Goal: Information Seeking & Learning: Compare options

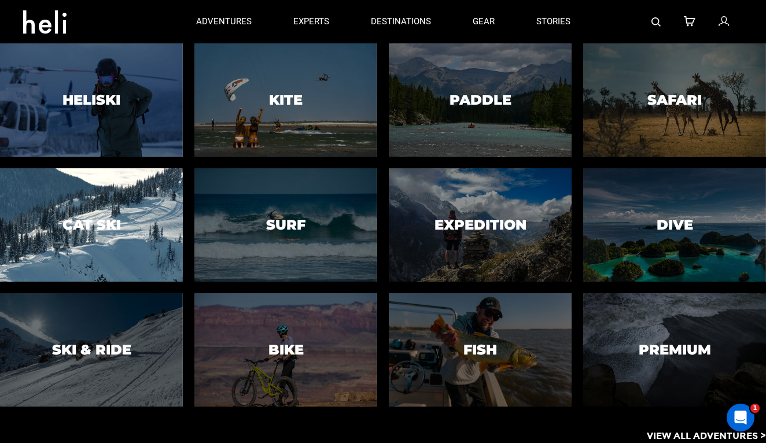
click at [110, 223] on h3 "Cat Ski" at bounding box center [92, 225] width 58 height 15
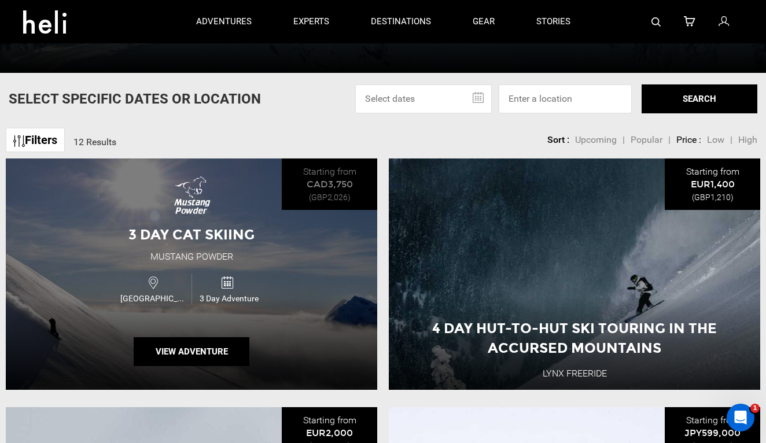
scroll to position [289, 0]
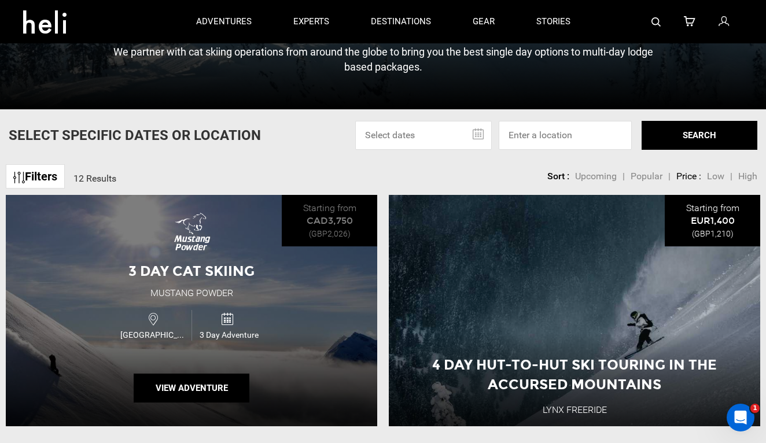
click at [242, 255] on div "3 Day Cat Skiing Mustang Powder Canada 3 Day Adventure View Adventure" at bounding box center [192, 310] width 372 height 231
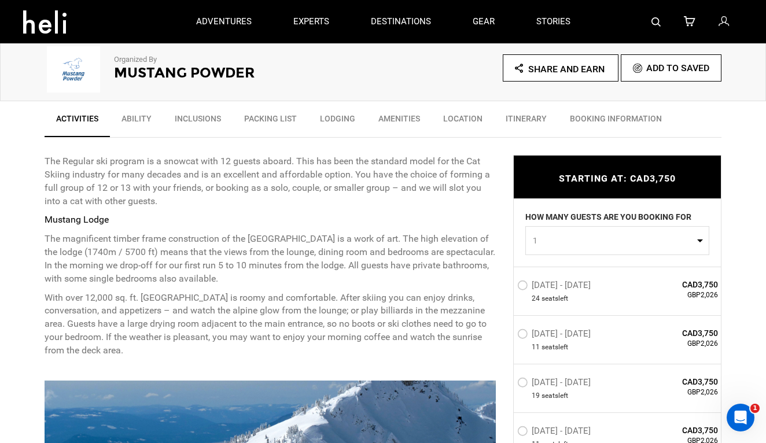
scroll to position [344, 0]
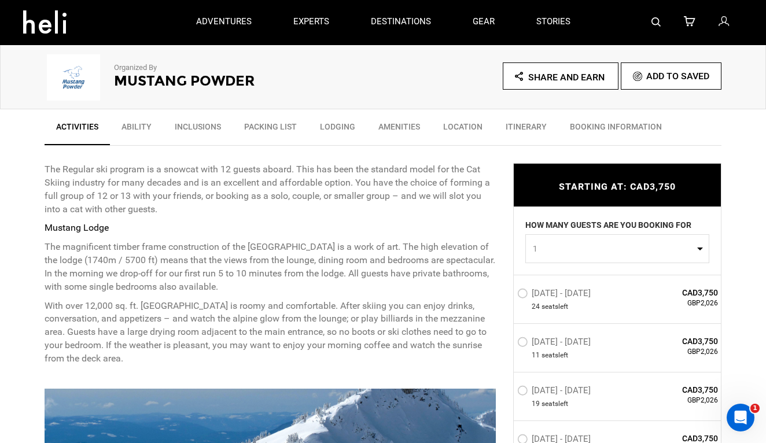
click at [140, 131] on link "Ability" at bounding box center [136, 129] width 53 height 29
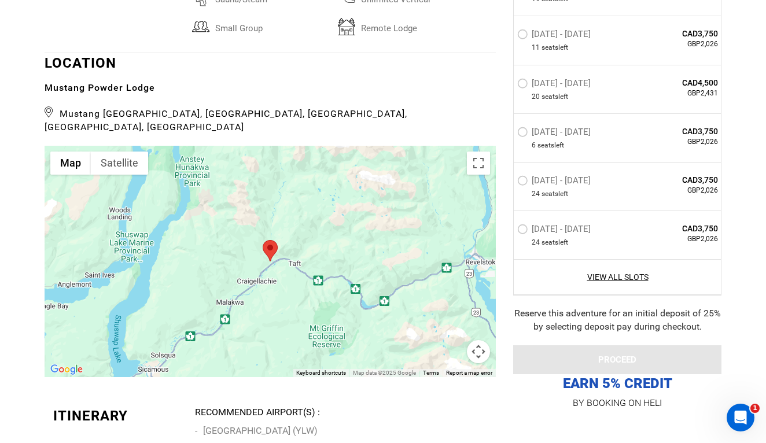
scroll to position [2456, 0]
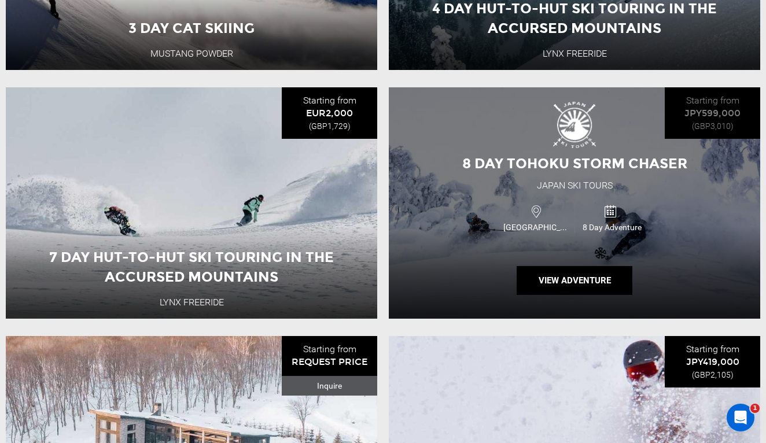
scroll to position [647, 0]
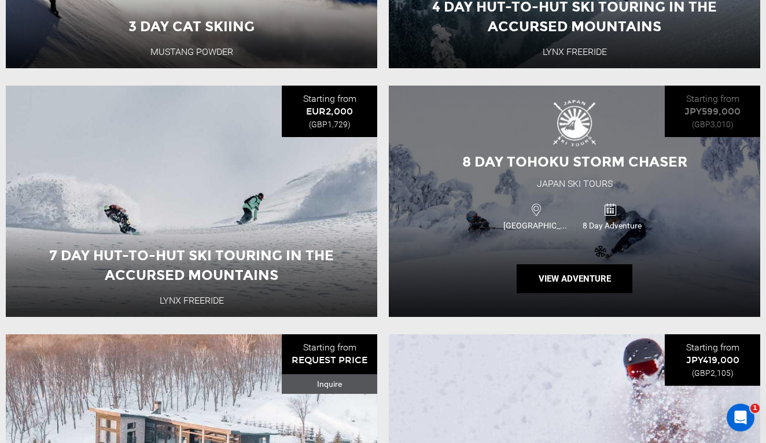
click at [493, 248] on div "8 Day Tohoku Storm Chaser [GEOGRAPHIC_DATA] Ski Tours [GEOGRAPHIC_DATA] 8 Day A…" at bounding box center [575, 201] width 372 height 231
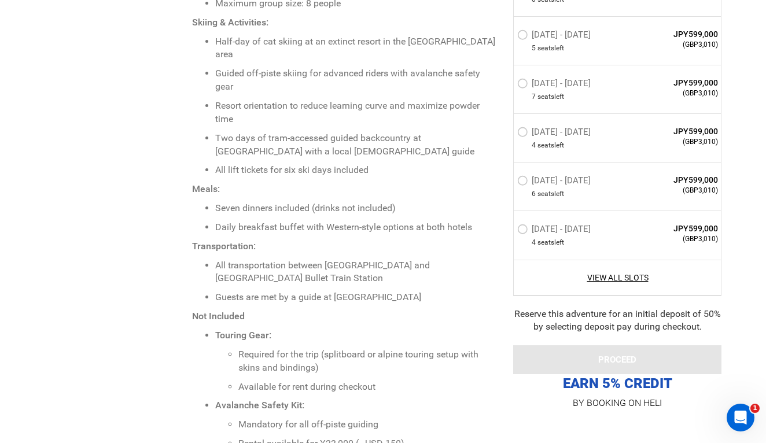
scroll to position [1208, 0]
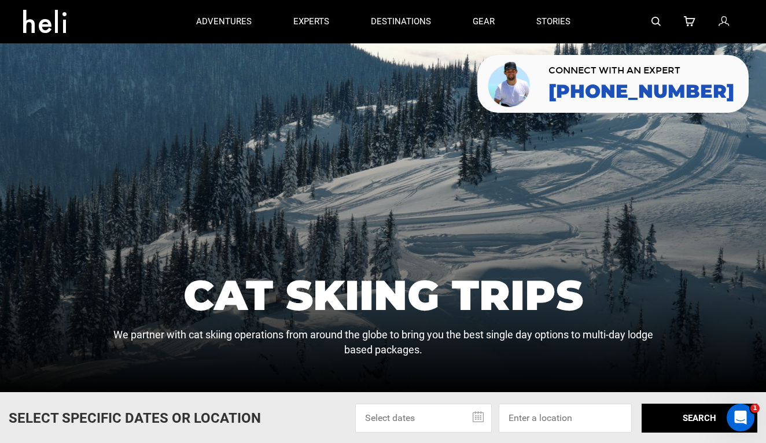
scroll to position [9, 0]
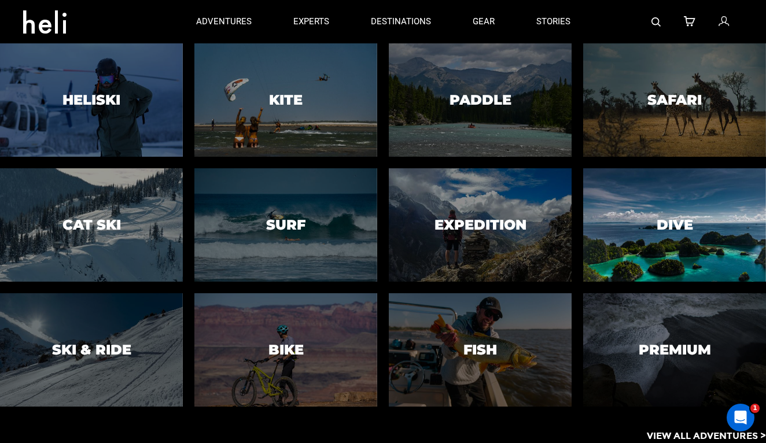
click at [682, 233] on h3 "Dive" at bounding box center [675, 225] width 36 height 15
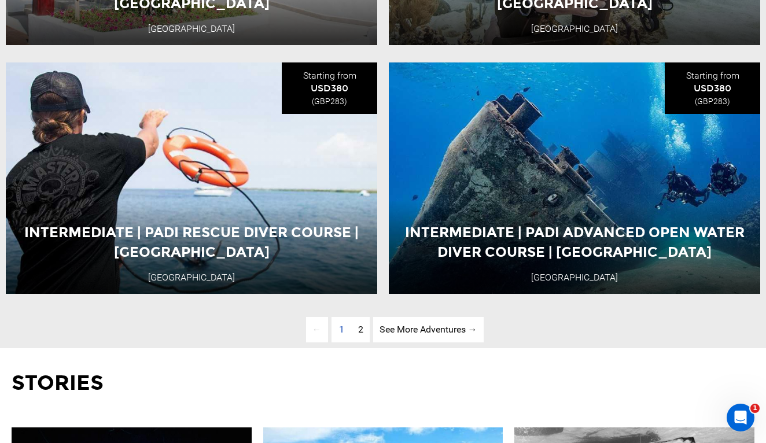
scroll to position [2912, 0]
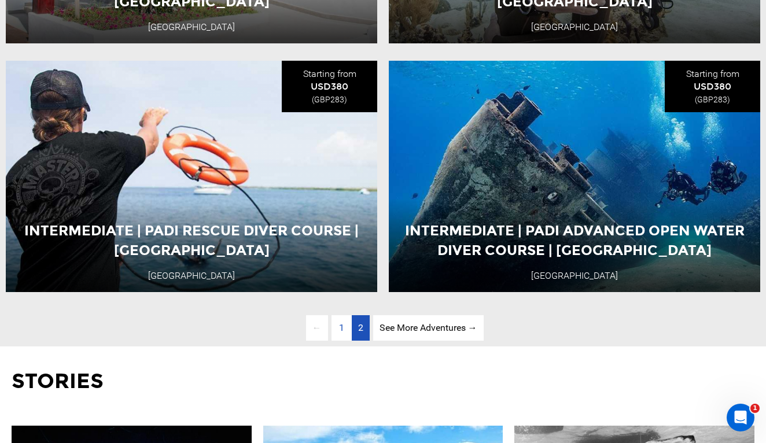
click at [361, 328] on span "2" at bounding box center [360, 327] width 5 height 11
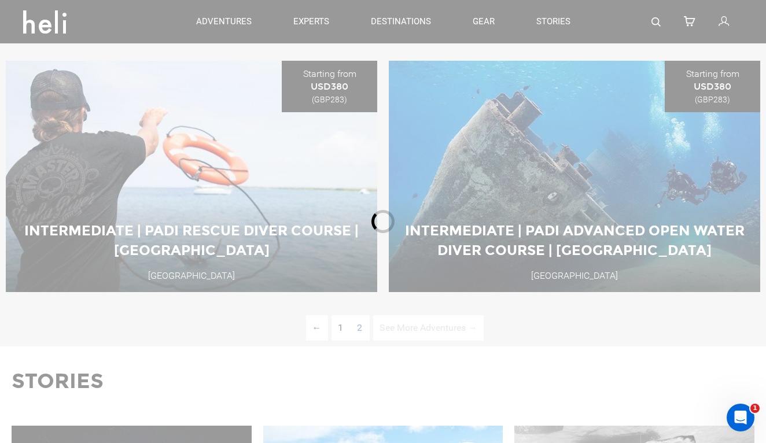
scroll to position [428, 0]
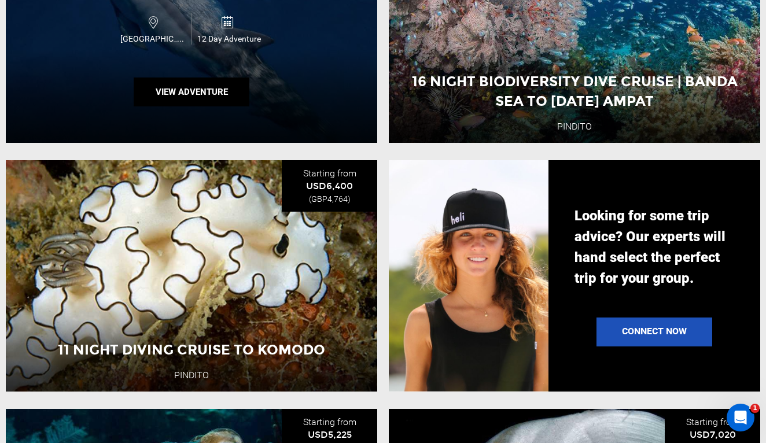
scroll to position [1077, 0]
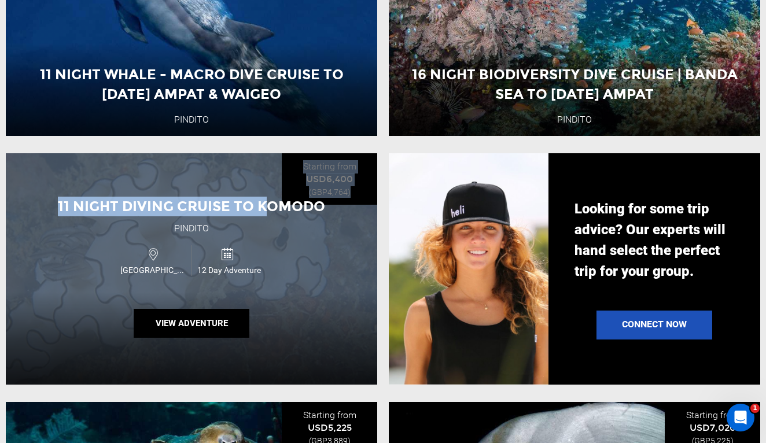
drag, startPoint x: 271, startPoint y: 147, endPoint x: 271, endPoint y: 254, distance: 107.1
click at [271, 254] on ul "Beginner | PADI Open Water Diver Course | [GEOGRAPHIC_DATA] [GEOGRAPHIC_DATA] &…" at bounding box center [383, 153] width 766 height 1493
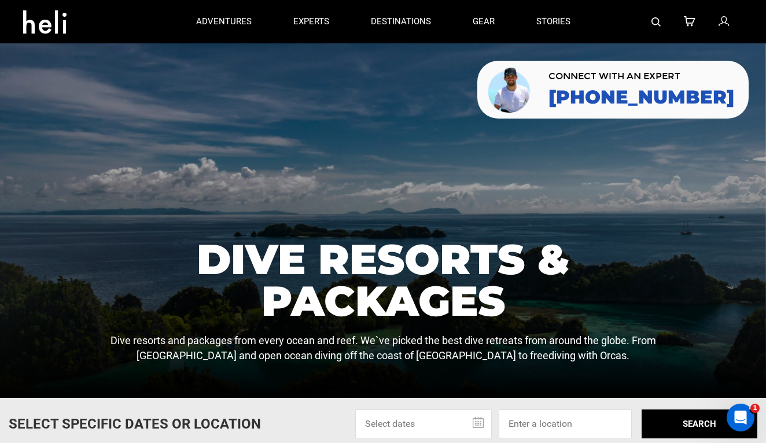
scroll to position [0, 0]
click at [752, 411] on span "1" at bounding box center [755, 408] width 9 height 9
click at [744, 420] on icon "Open Intercom Messenger" at bounding box center [741, 418] width 19 height 19
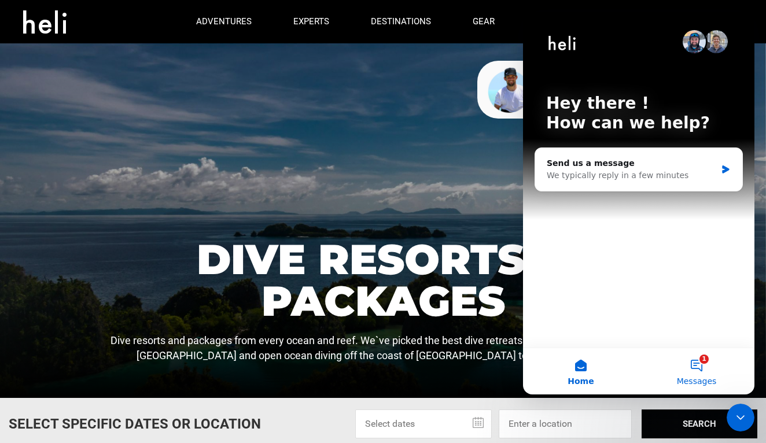
click at [698, 365] on button "1 Messages" at bounding box center [697, 371] width 116 height 46
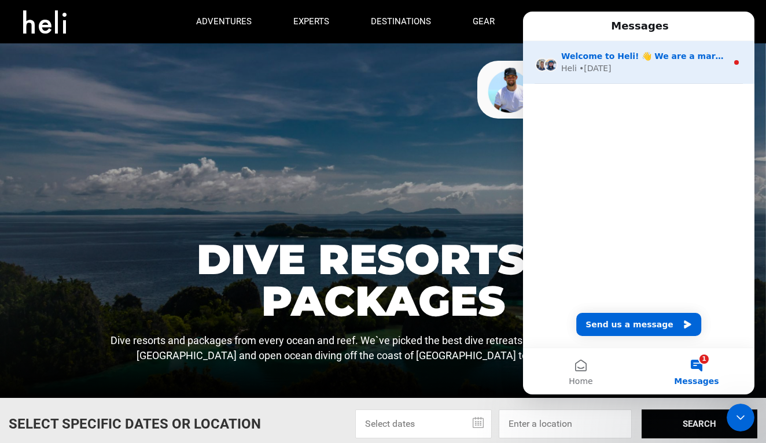
click at [699, 65] on div "Heli • [DATE]" at bounding box center [644, 69] width 166 height 12
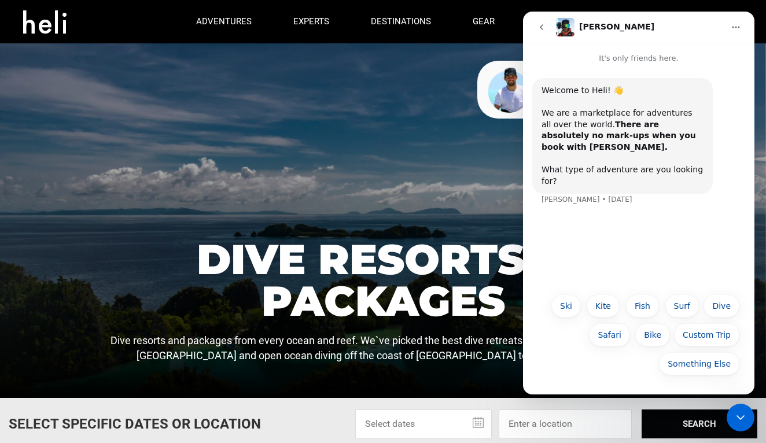
click at [543, 24] on icon "go back" at bounding box center [541, 27] width 9 height 9
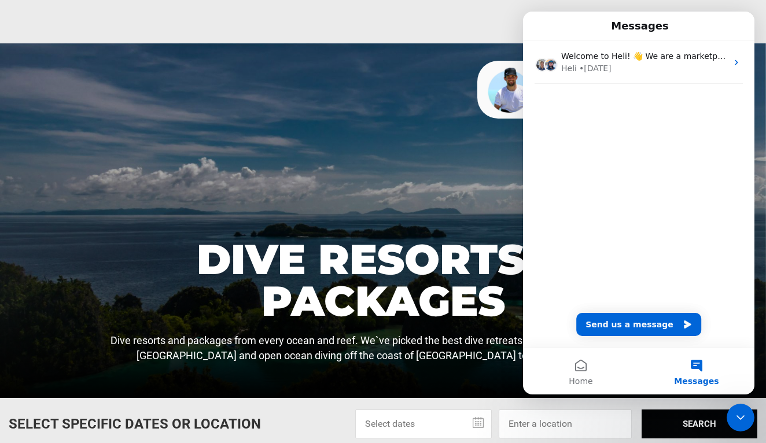
scroll to position [428, 0]
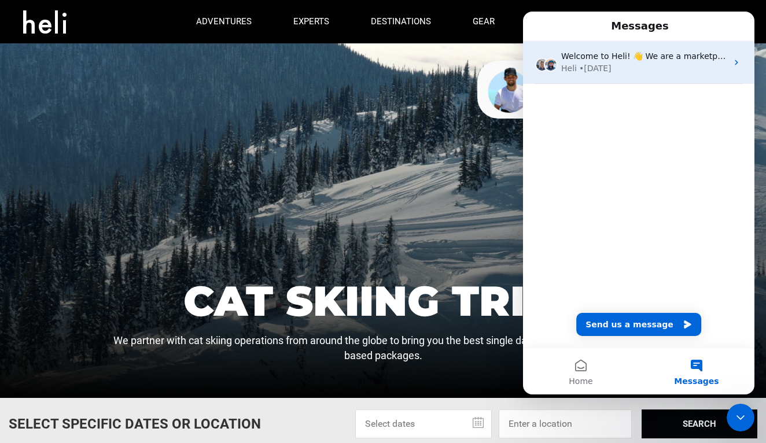
click at [732, 64] on icon "Intercom messenger" at bounding box center [736, 62] width 9 height 9
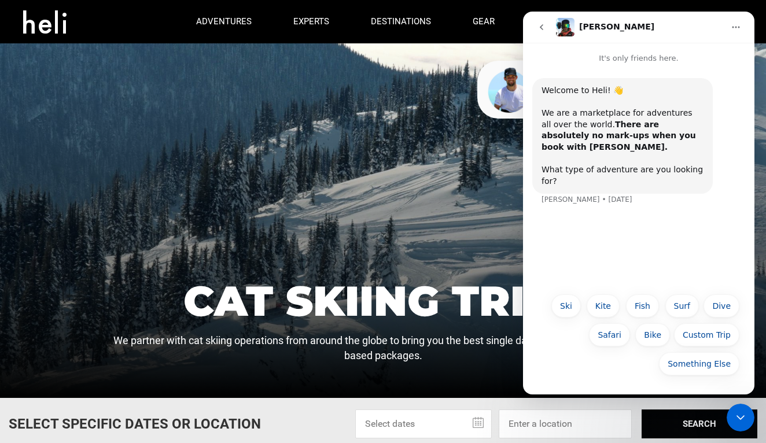
click at [544, 25] on icon "go back" at bounding box center [541, 27] width 9 height 9
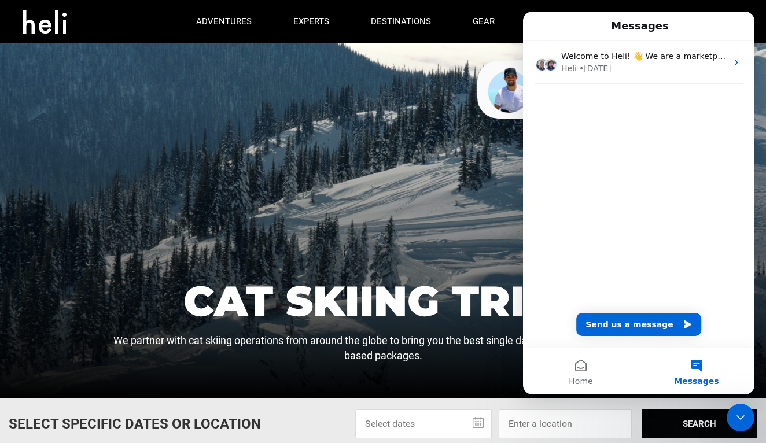
click at [747, 421] on icon "Close Intercom Messenger" at bounding box center [741, 418] width 14 height 14
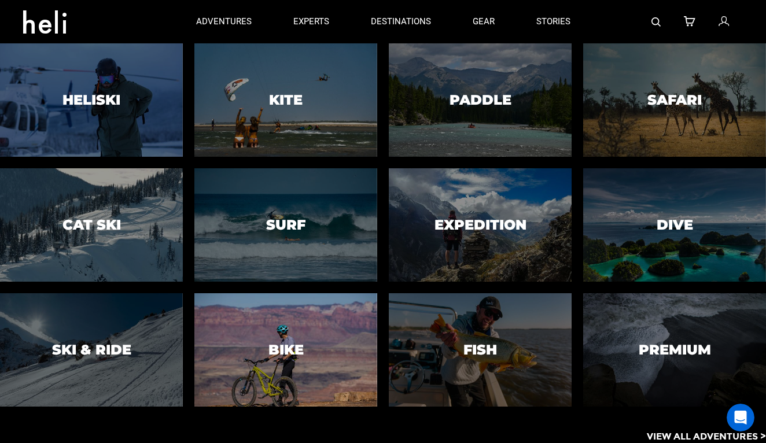
click at [288, 349] on h3 "Bike" at bounding box center [286, 350] width 35 height 15
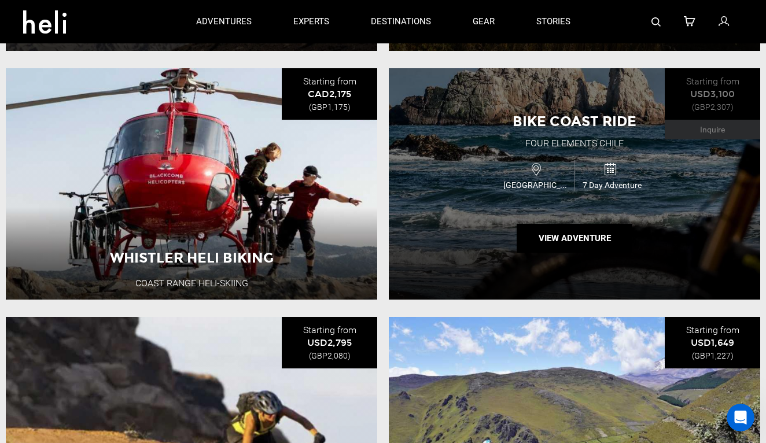
scroll to position [628, 0]
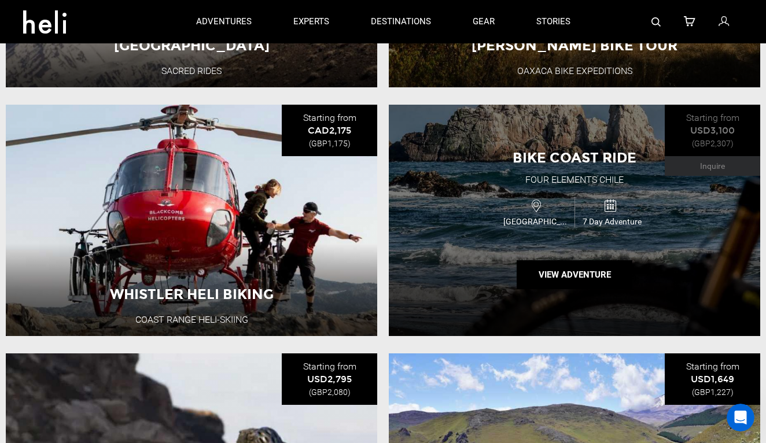
click at [471, 231] on div "Bike Coast Ride Four Elements [GEOGRAPHIC_DATA] [GEOGRAPHIC_DATA] 7 Day Adventu…" at bounding box center [575, 220] width 372 height 231
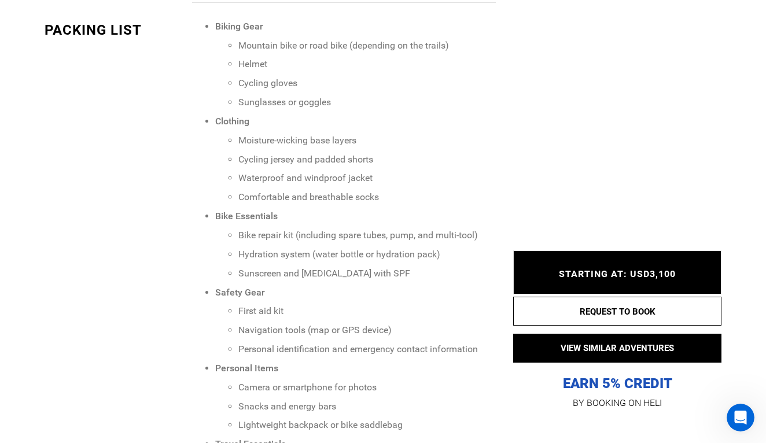
scroll to position [1311, 0]
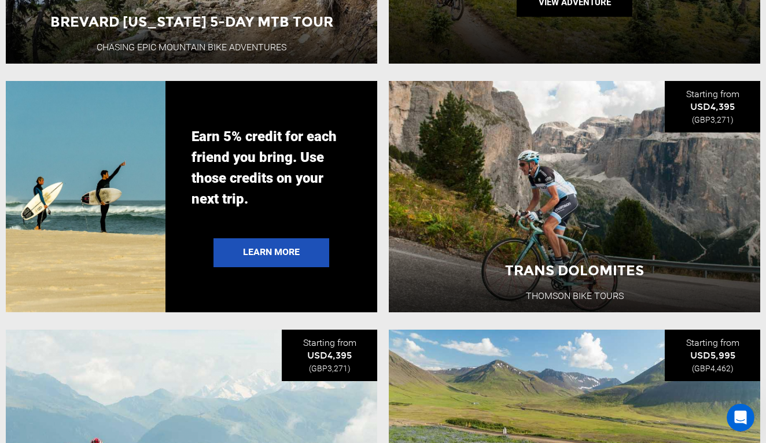
scroll to position [2147, 0]
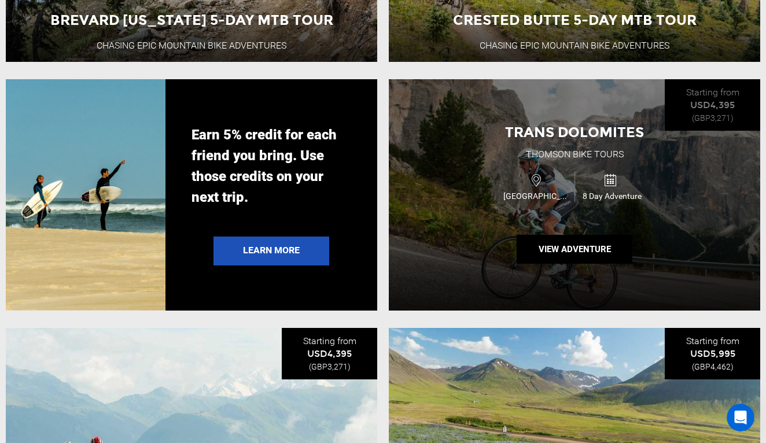
click at [429, 216] on div "Trans Dolomites Thomson Bike Tours [GEOGRAPHIC_DATA] 8 Day Adventure View Adven…" at bounding box center [575, 194] width 372 height 231
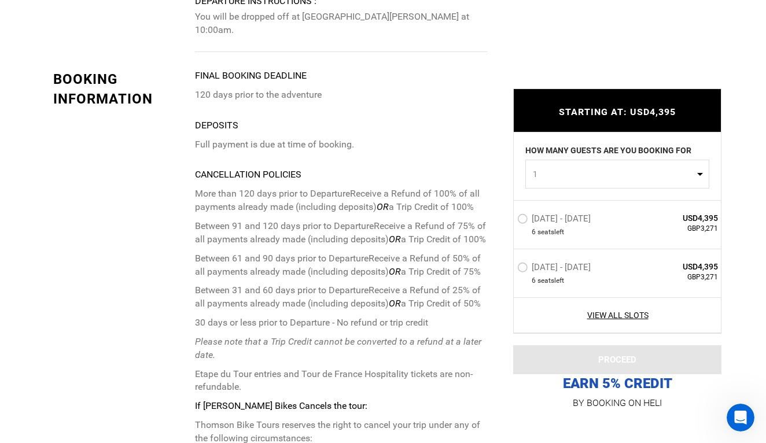
scroll to position [3424, 0]
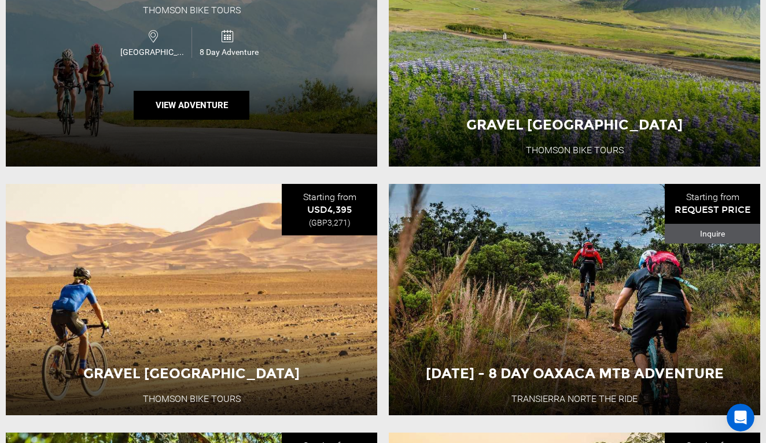
scroll to position [2540, 0]
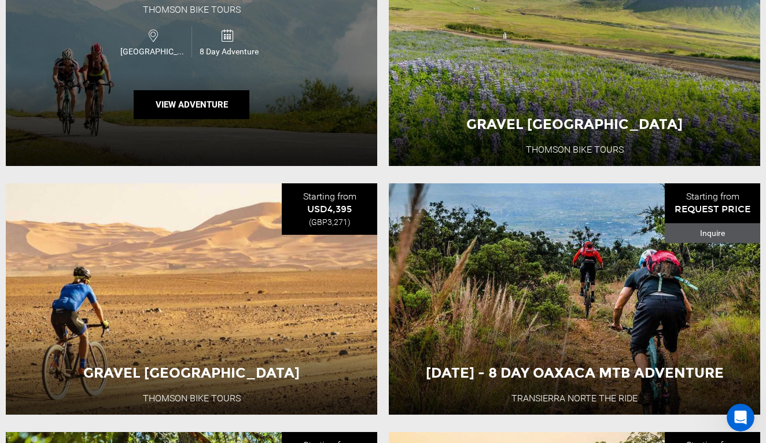
click at [297, 93] on div "Trans French Alps Thomson Bike Tours [GEOGRAPHIC_DATA] 8 Day Adventure View Adv…" at bounding box center [192, 50] width 372 height 231
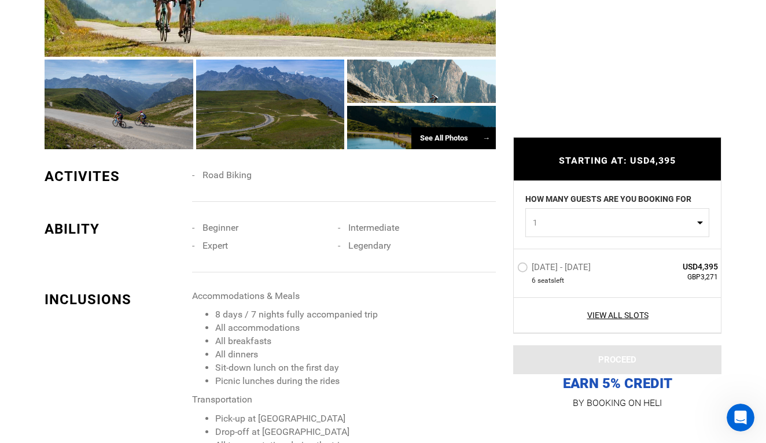
scroll to position [774, 0]
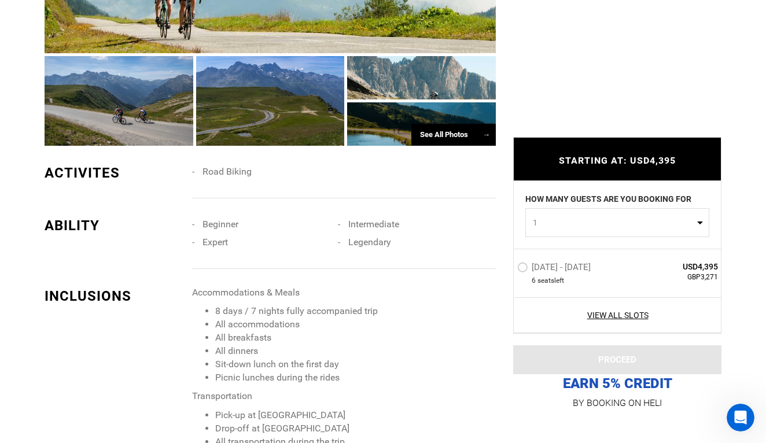
click at [446, 128] on div "See All Photos →" at bounding box center [453, 135] width 84 height 23
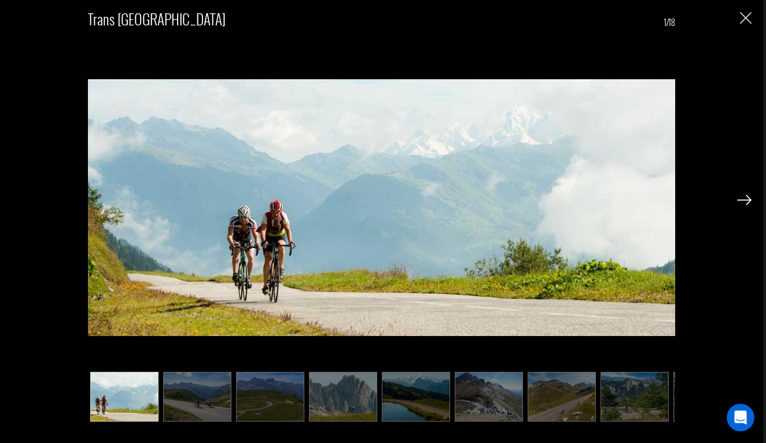
click at [747, 199] on img at bounding box center [744, 200] width 14 height 10
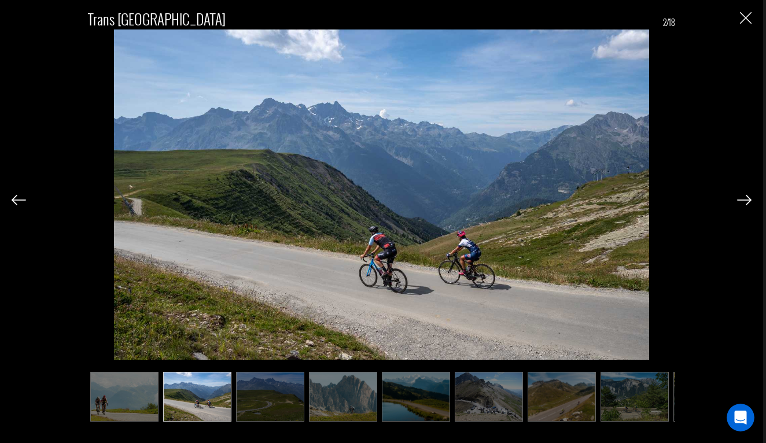
click at [747, 199] on img at bounding box center [744, 200] width 14 height 10
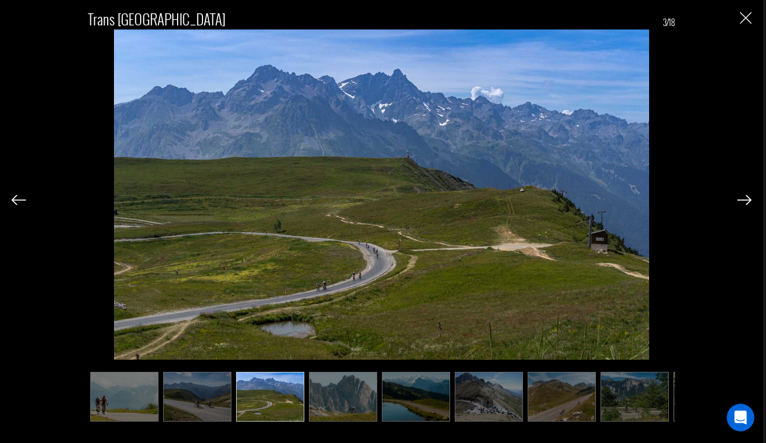
click at [747, 199] on img at bounding box center [744, 200] width 14 height 10
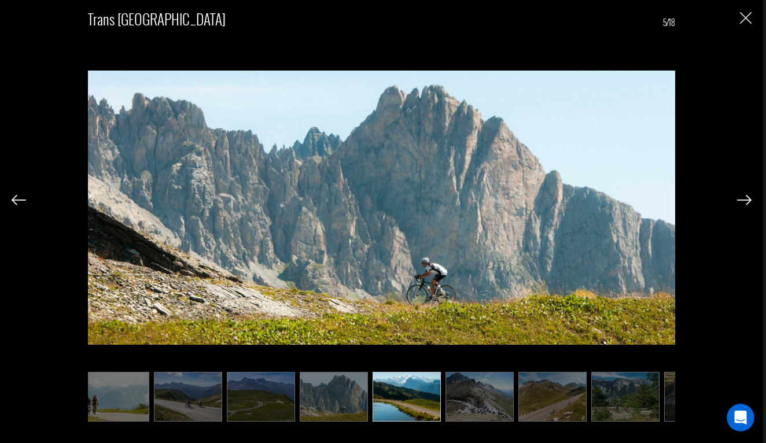
click at [747, 199] on img at bounding box center [744, 200] width 14 height 10
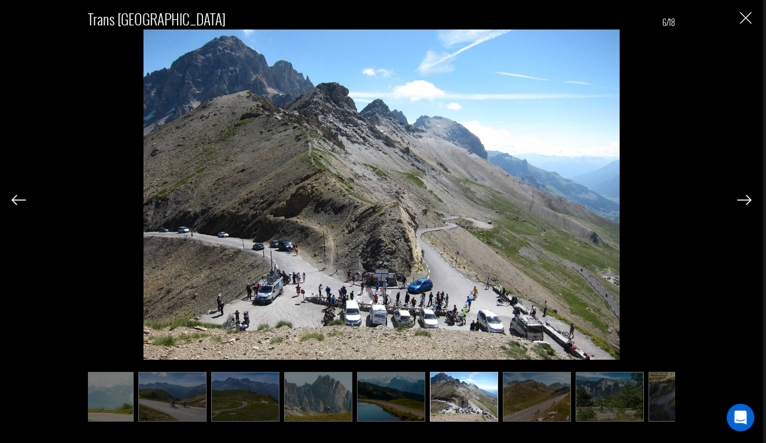
click at [747, 199] on img at bounding box center [744, 200] width 14 height 10
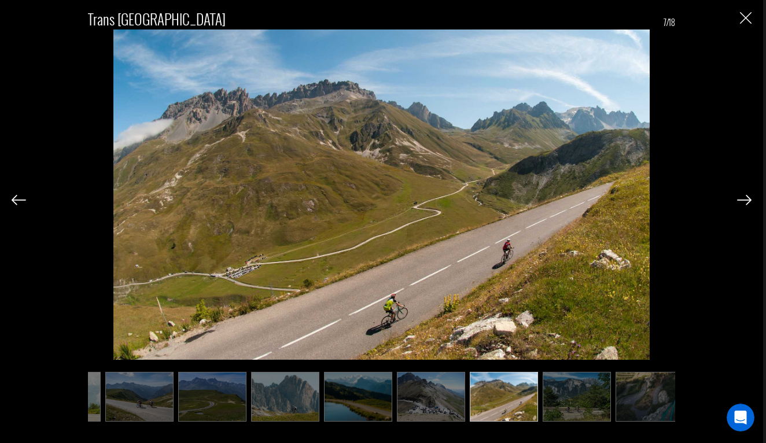
click at [747, 199] on img at bounding box center [744, 200] width 14 height 10
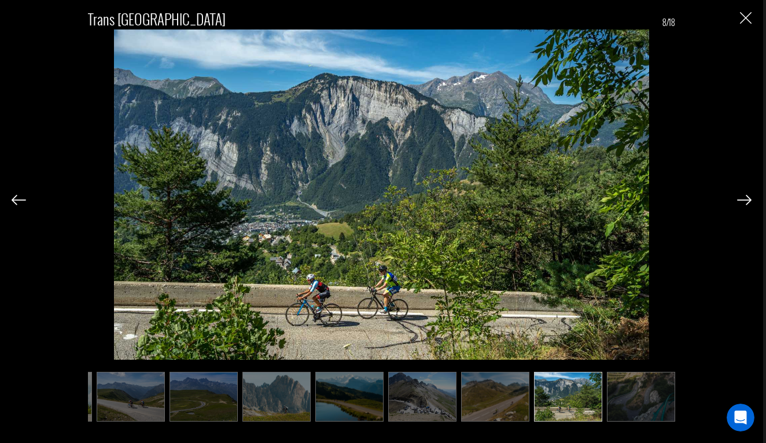
click at [747, 199] on img at bounding box center [744, 200] width 14 height 10
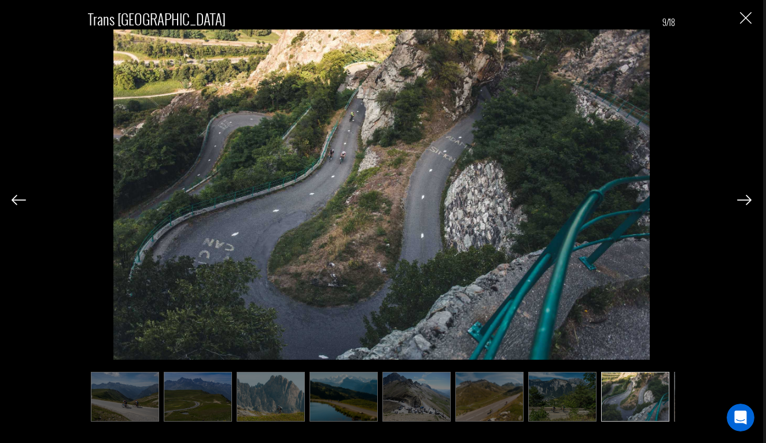
click at [747, 199] on img at bounding box center [744, 200] width 14 height 10
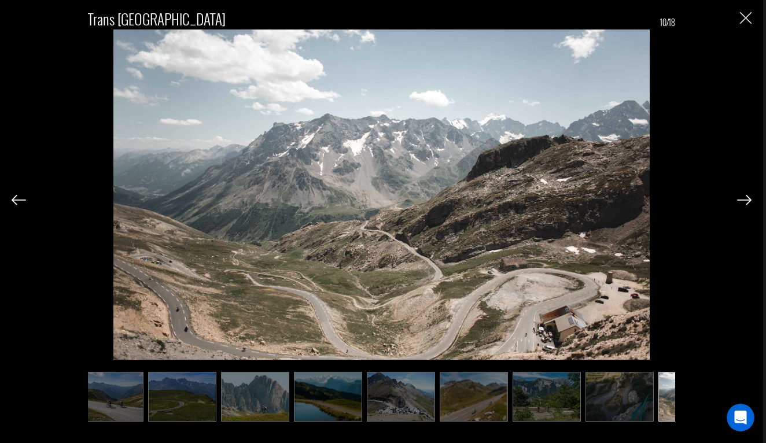
click at [747, 199] on img at bounding box center [744, 200] width 14 height 10
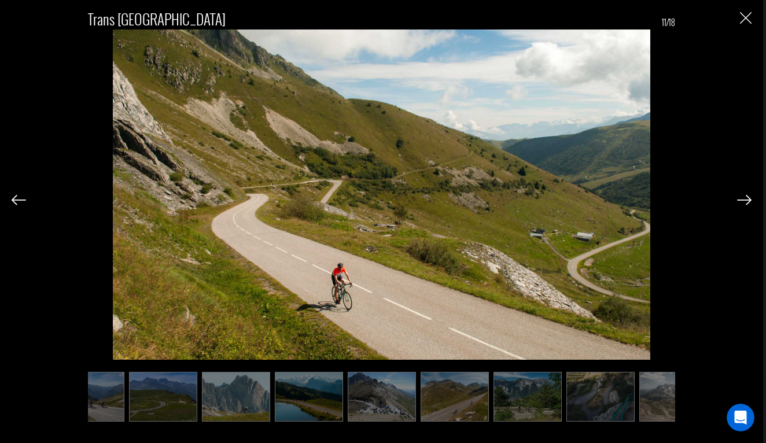
click at [747, 199] on img at bounding box center [744, 200] width 14 height 10
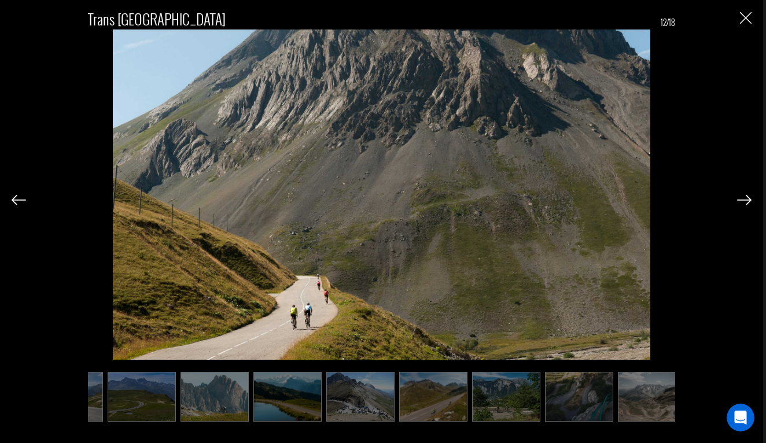
click at [742, 23] on img "Close" at bounding box center [746, 18] width 12 height 12
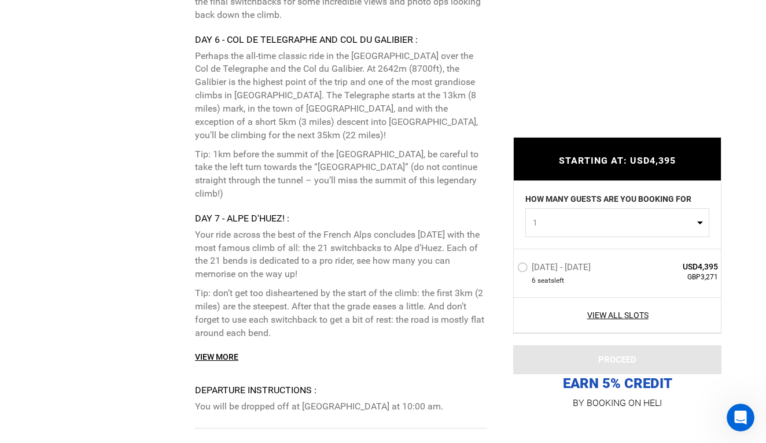
scroll to position [3146, 0]
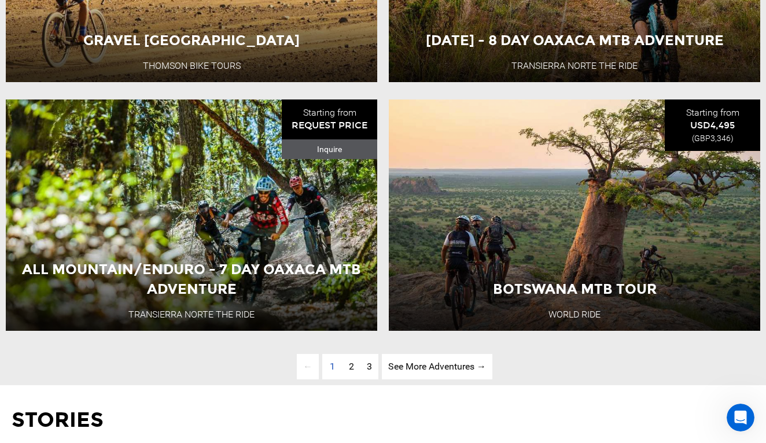
scroll to position [2873, 0]
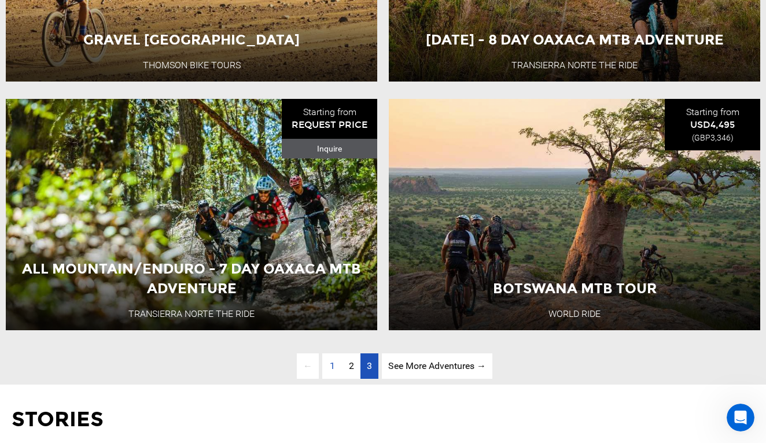
click at [372, 362] on link "page 3" at bounding box center [370, 367] width 18 height 26
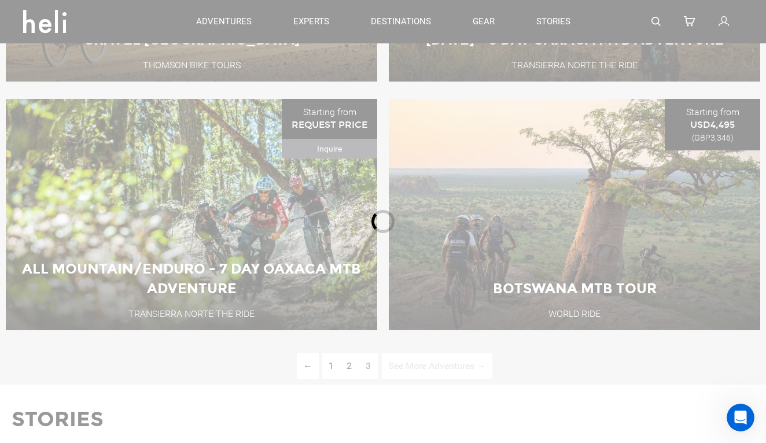
scroll to position [428, 0]
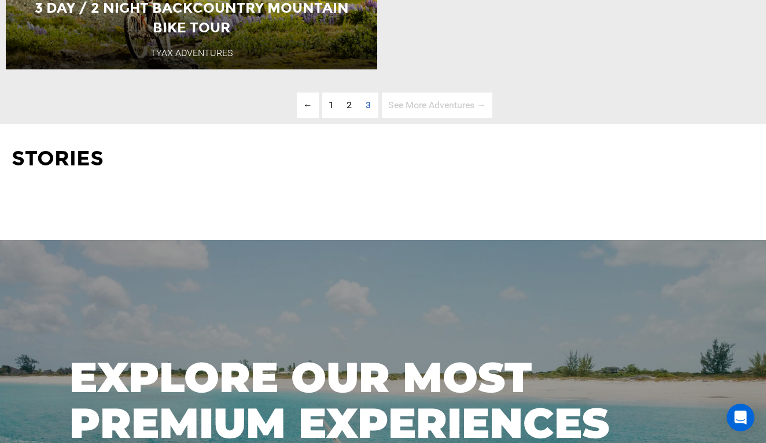
scroll to position [1645, 0]
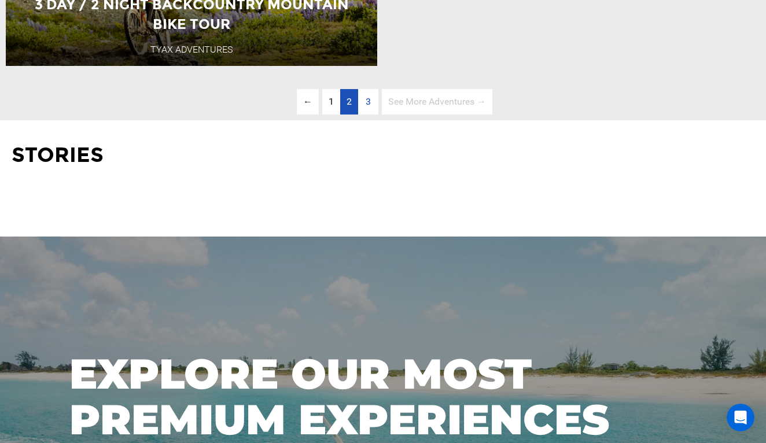
click at [347, 102] on span "2" at bounding box center [349, 101] width 5 height 11
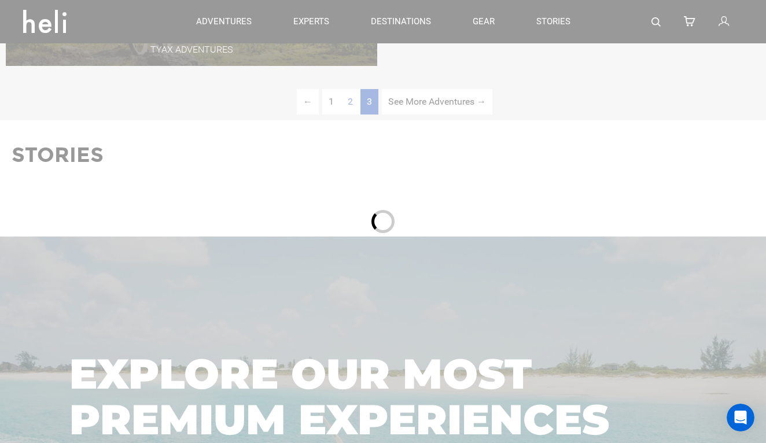
scroll to position [428, 0]
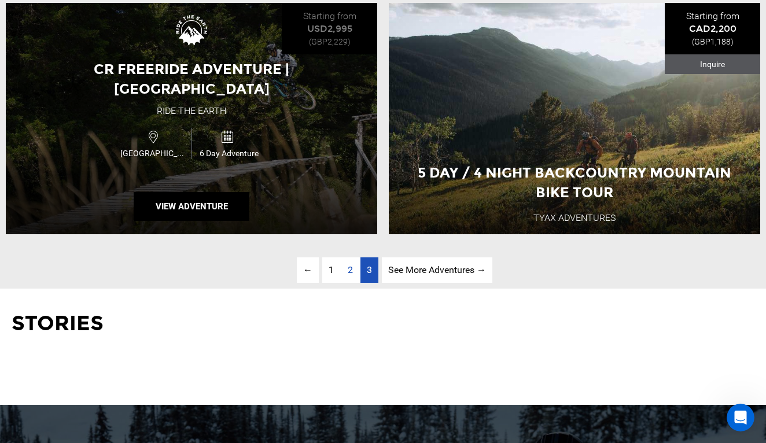
scroll to position [2982, 0]
